Goal: Task Accomplishment & Management: Use online tool/utility

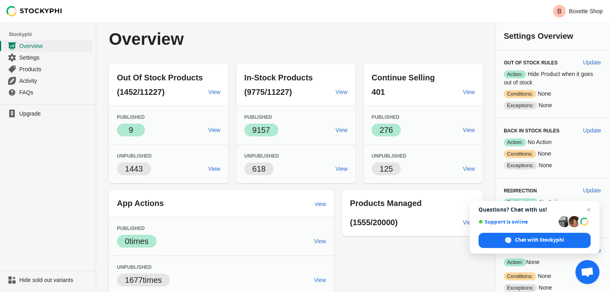
scroll to position [80, 0]
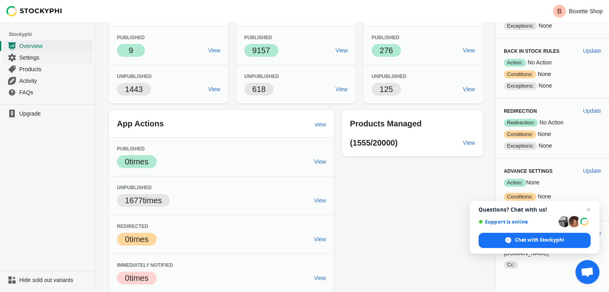
click at [41, 59] on span "Settings" at bounding box center [55, 58] width 72 height 8
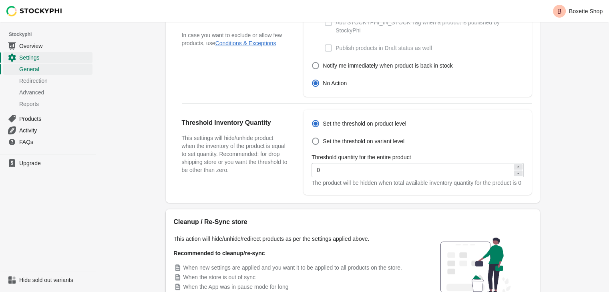
scroll to position [292, 0]
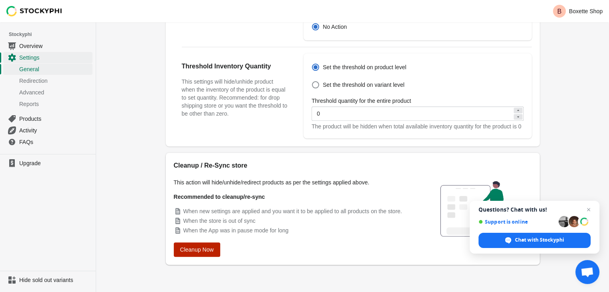
click at [206, 251] on span "Cleanup Now" at bounding box center [197, 250] width 34 height 6
